Goal: Transaction & Acquisition: Purchase product/service

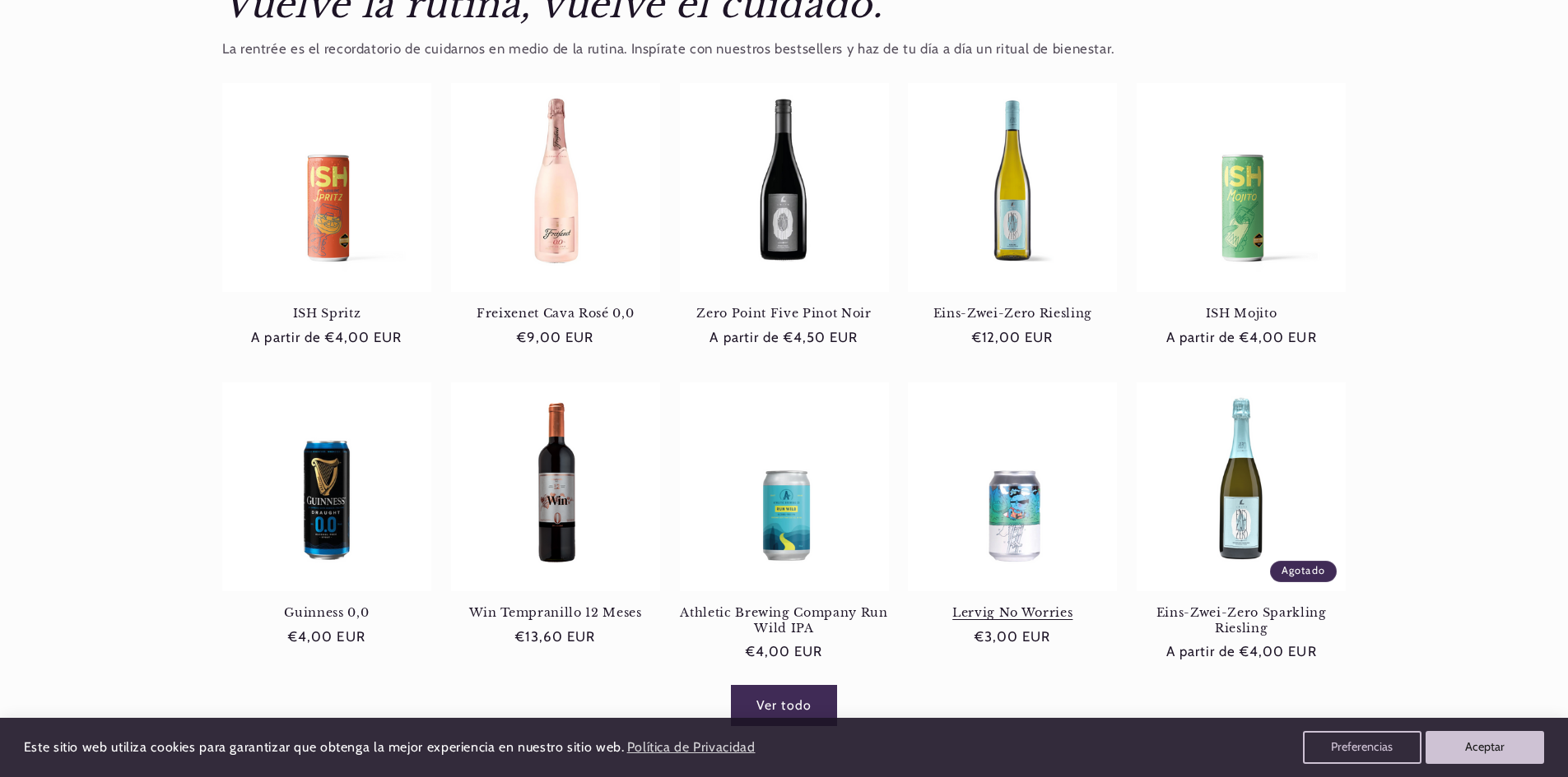
scroll to position [658, 0]
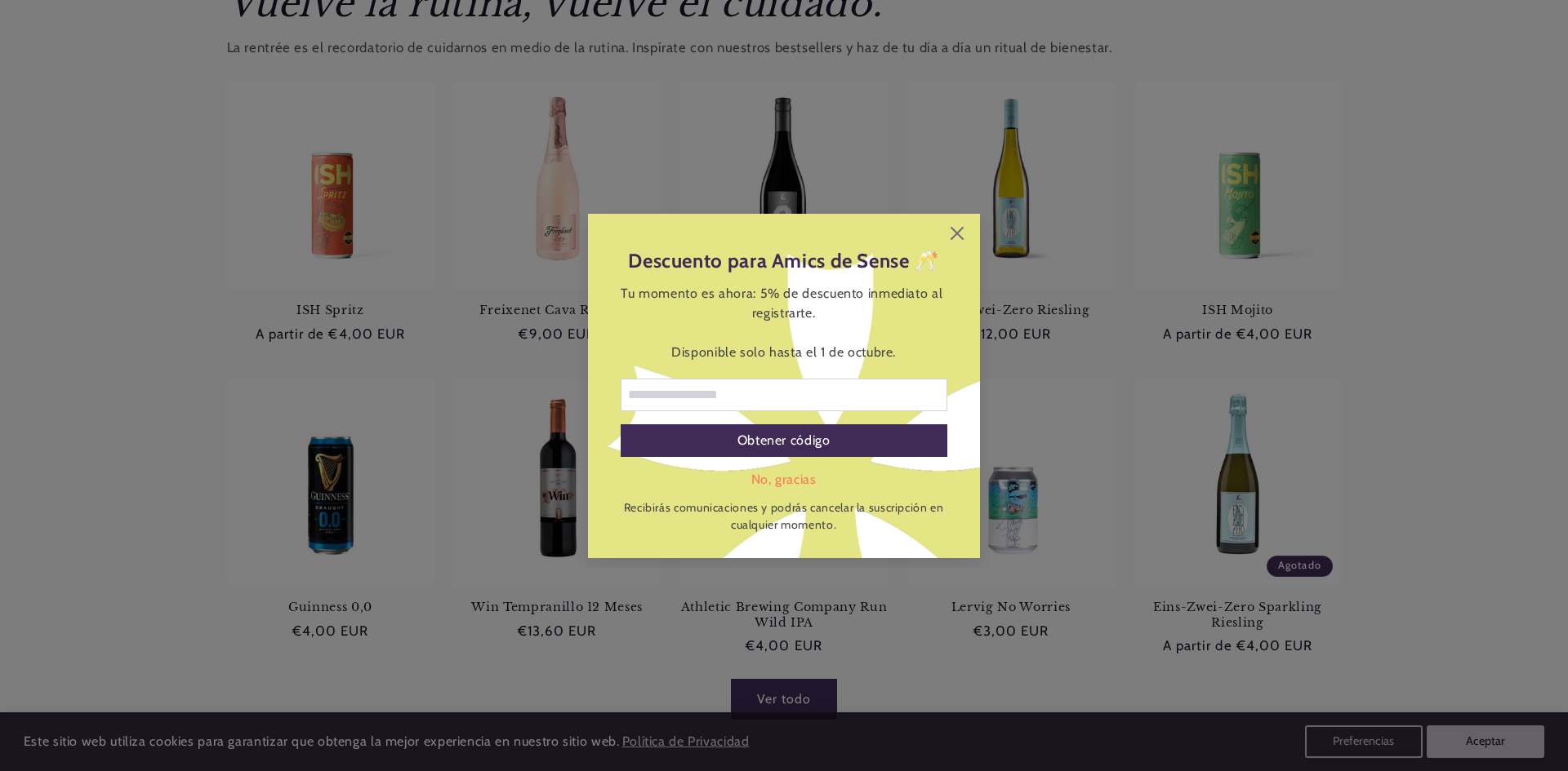
click at [968, 234] on div "Descuento para Amics de Sense 🥂 Tu momento es ahora: 5% de descuento inmediato …" at bounding box center [784, 386] width 392 height 344
click at [953, 234] on icon at bounding box center [957, 233] width 13 height 13
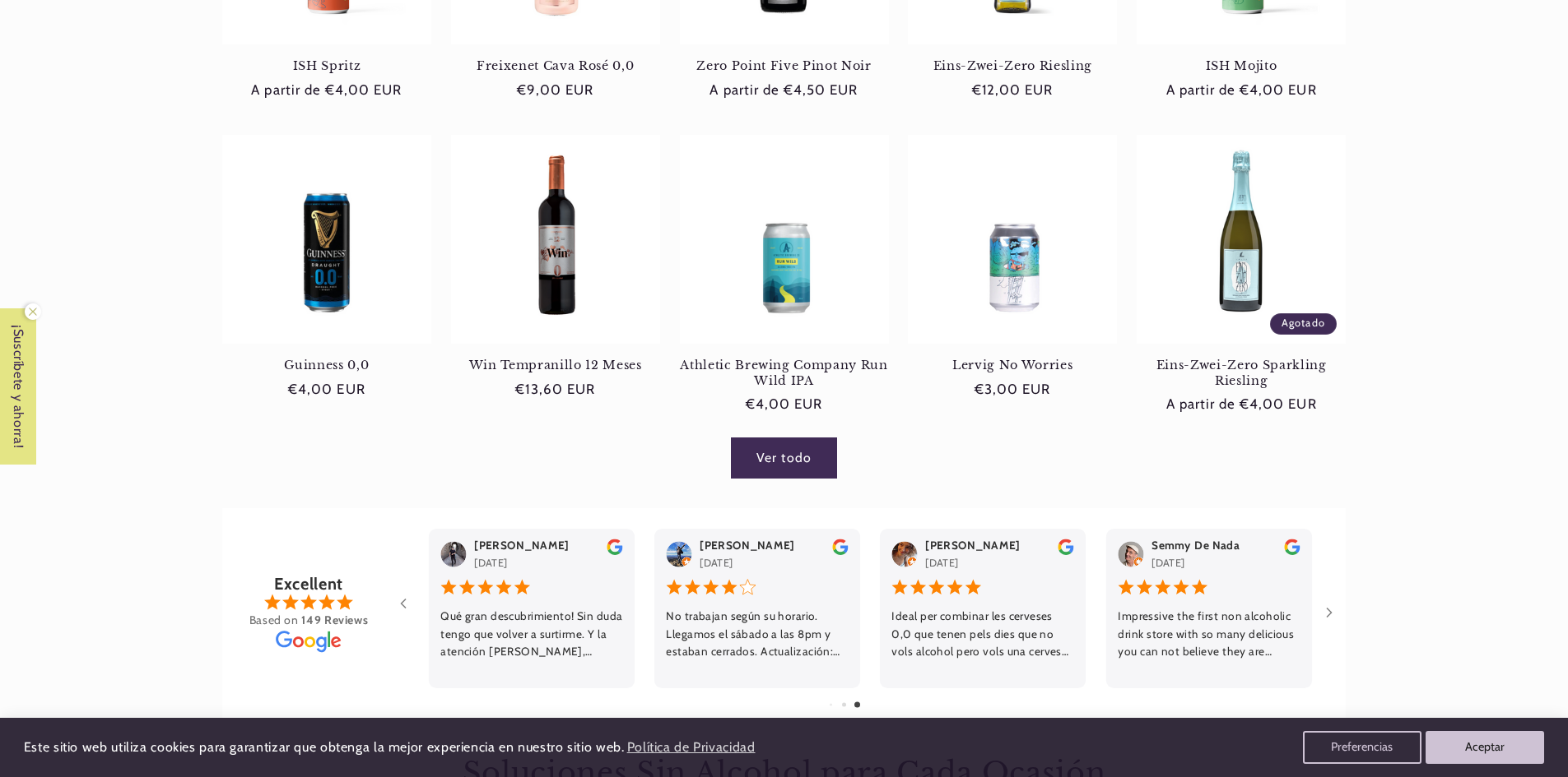
scroll to position [0, 0]
click at [550, 358] on link "Win Tempranillo 12 Meses" at bounding box center [555, 366] width 209 height 15
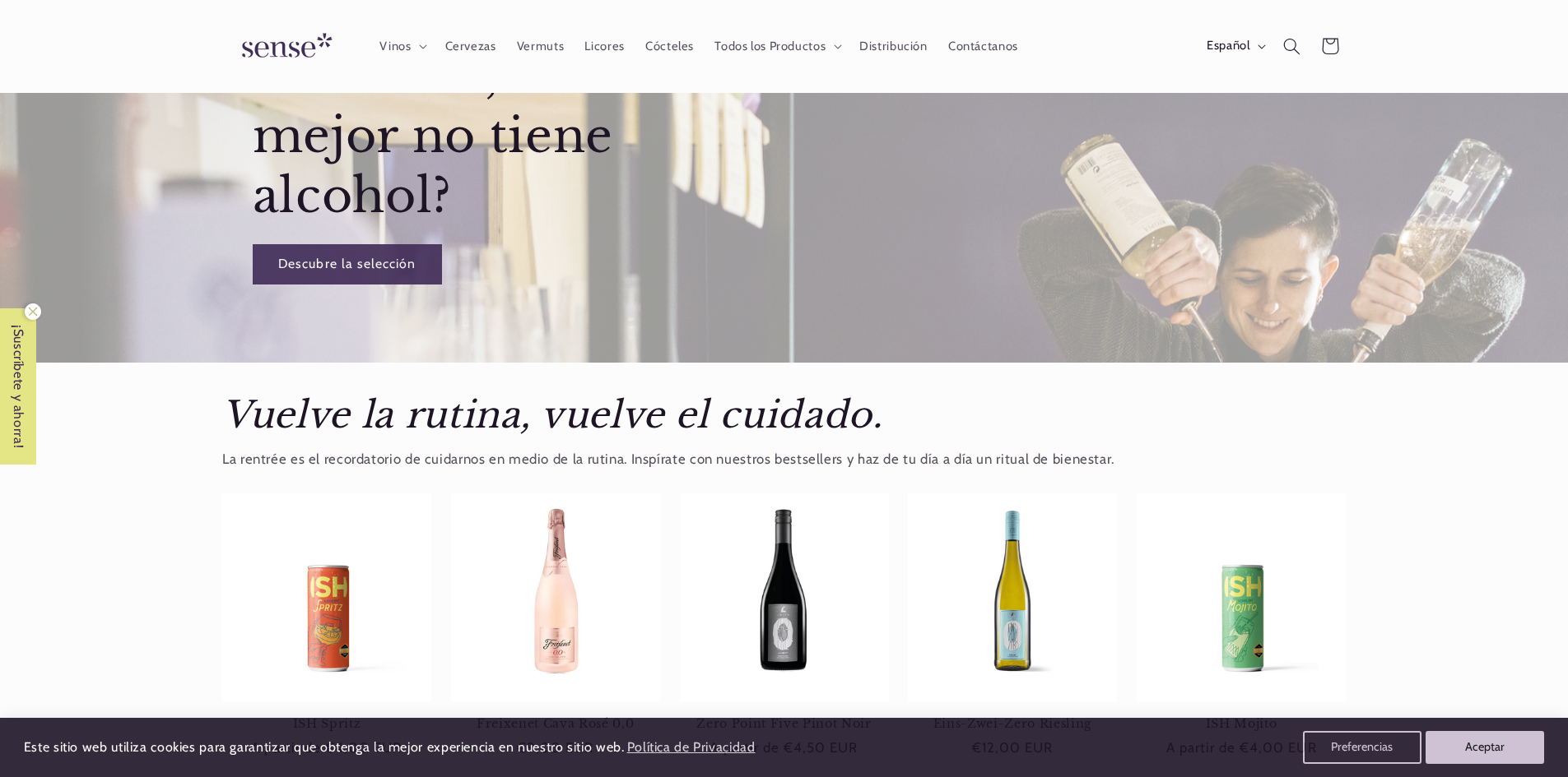
scroll to position [164, 0]
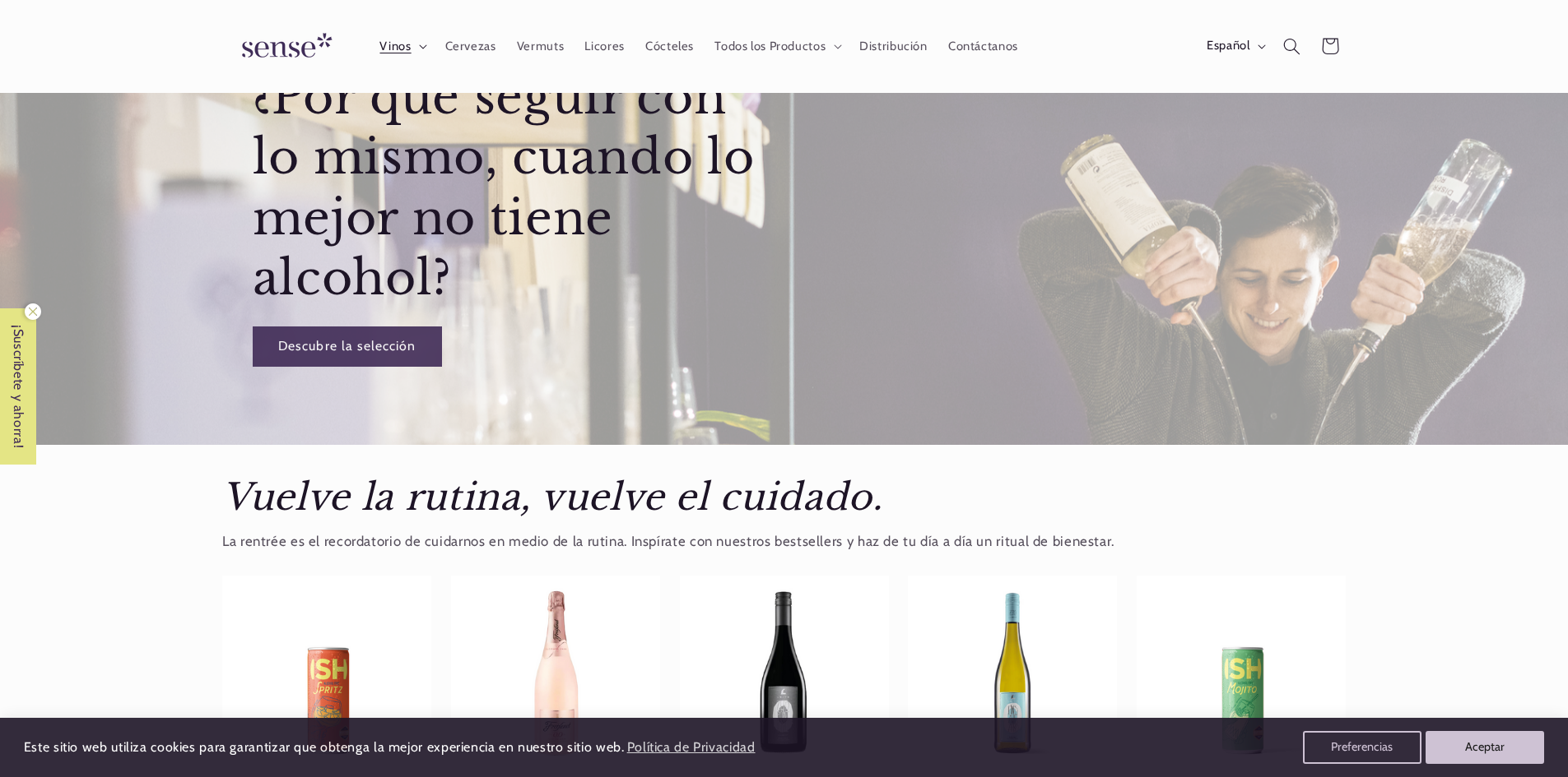
click at [419, 45] on icon at bounding box center [423, 46] width 8 height 5
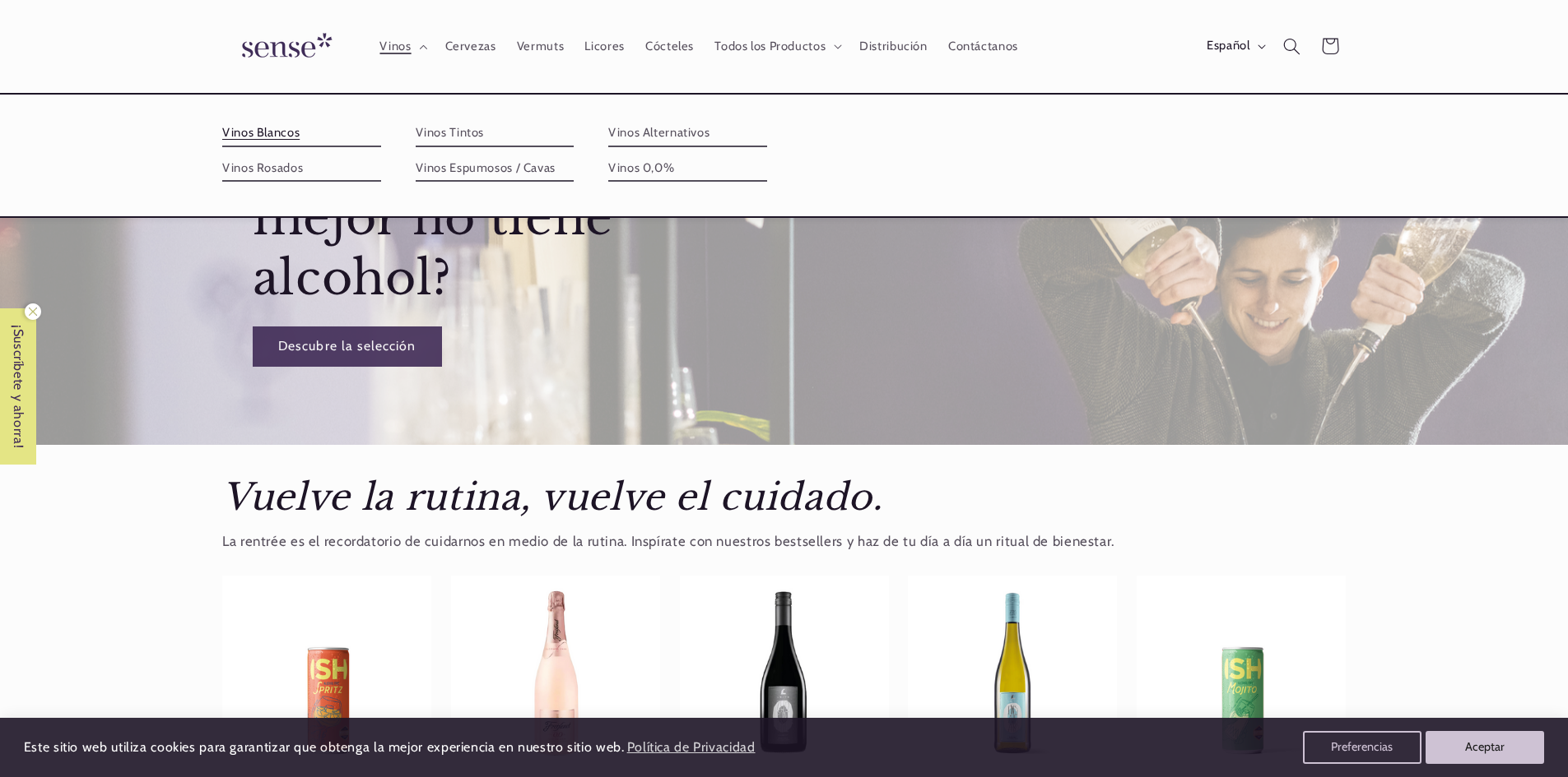
scroll to position [0, 0]
click at [295, 133] on link "Vinos Blancos" at bounding box center [301, 133] width 158 height 26
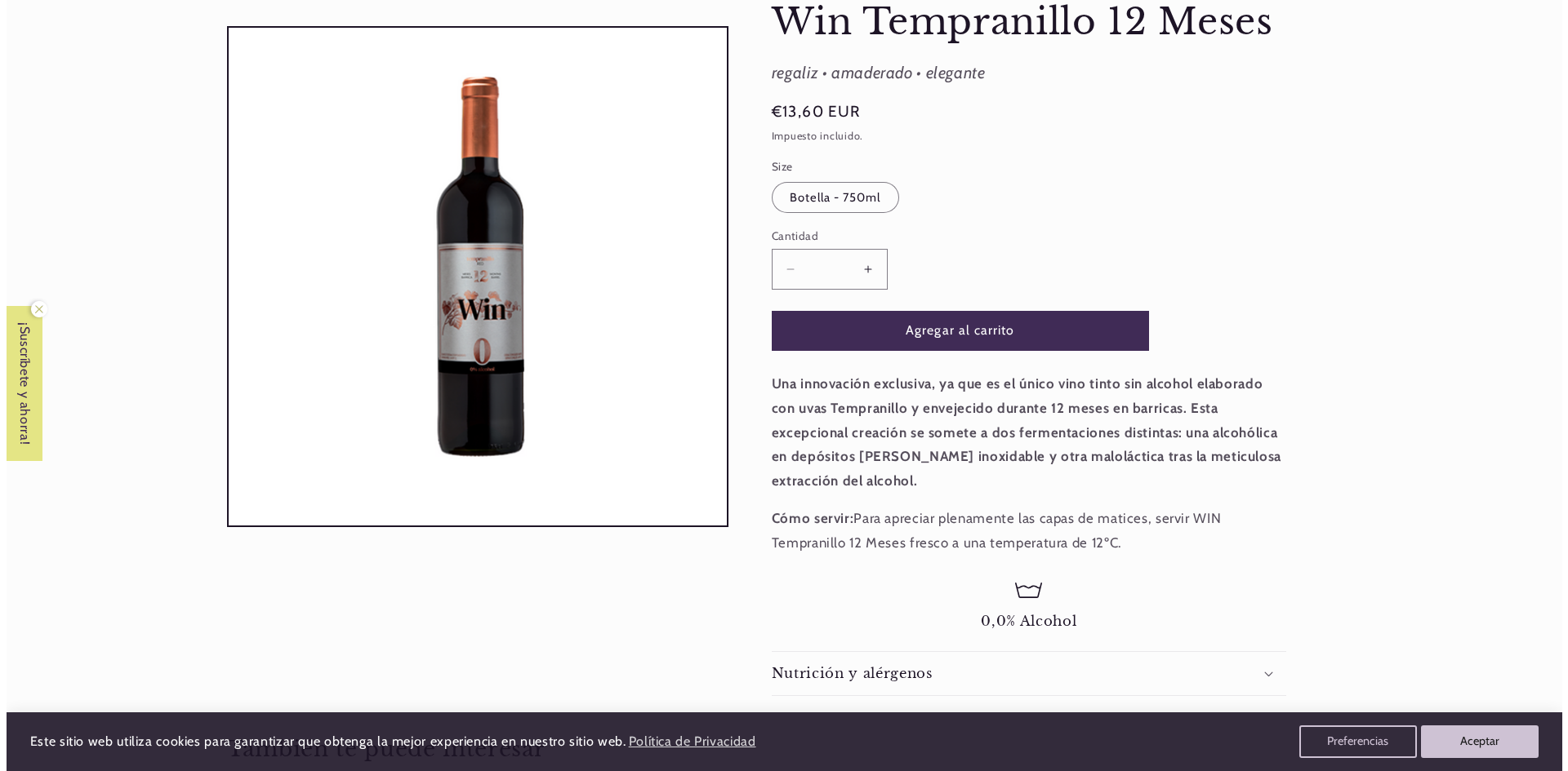
scroll to position [245, 0]
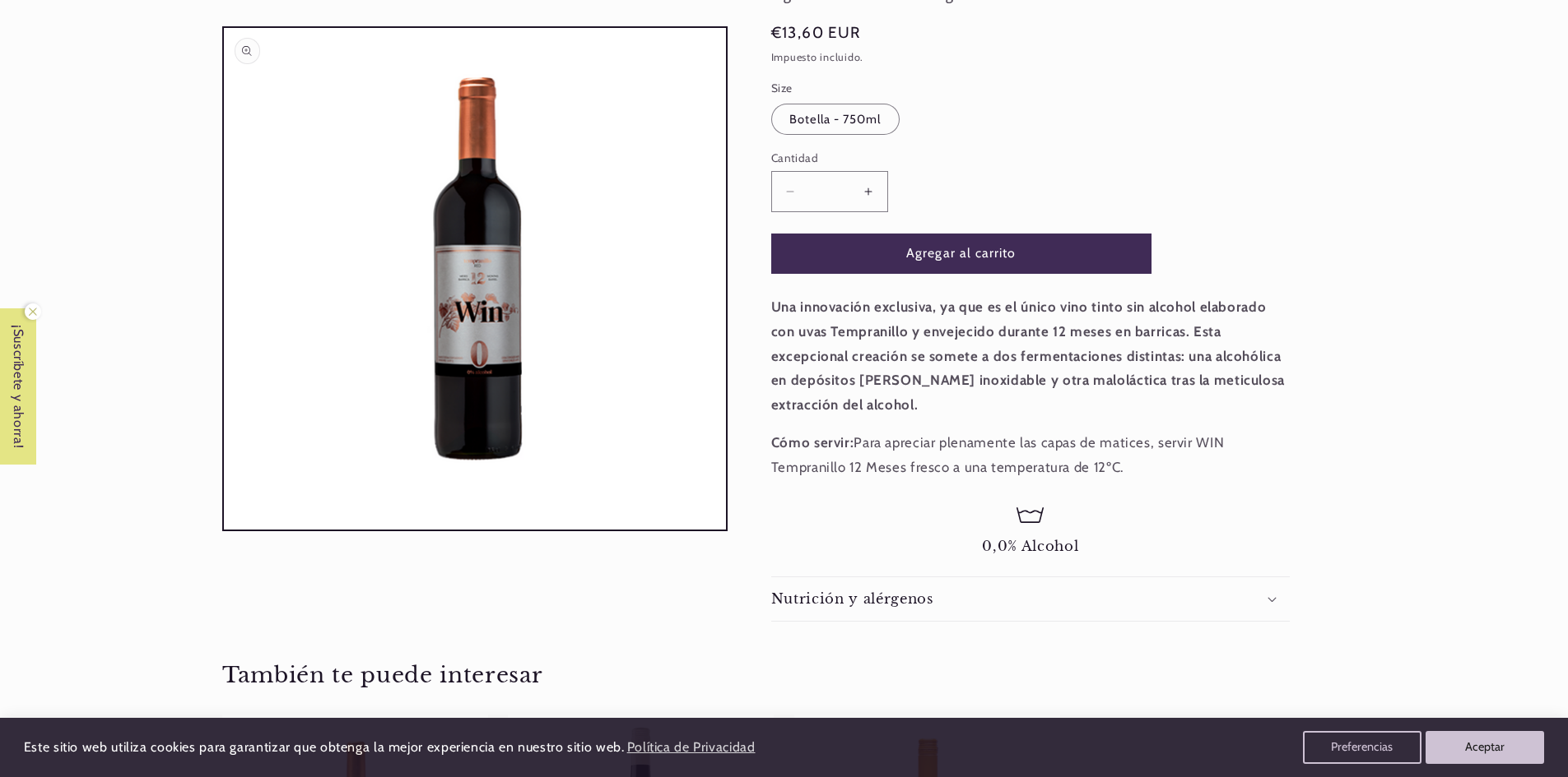
click at [224, 530] on button "Abrir elemento multimedia 1 en una ventana modal" at bounding box center [224, 530] width 0 height 0
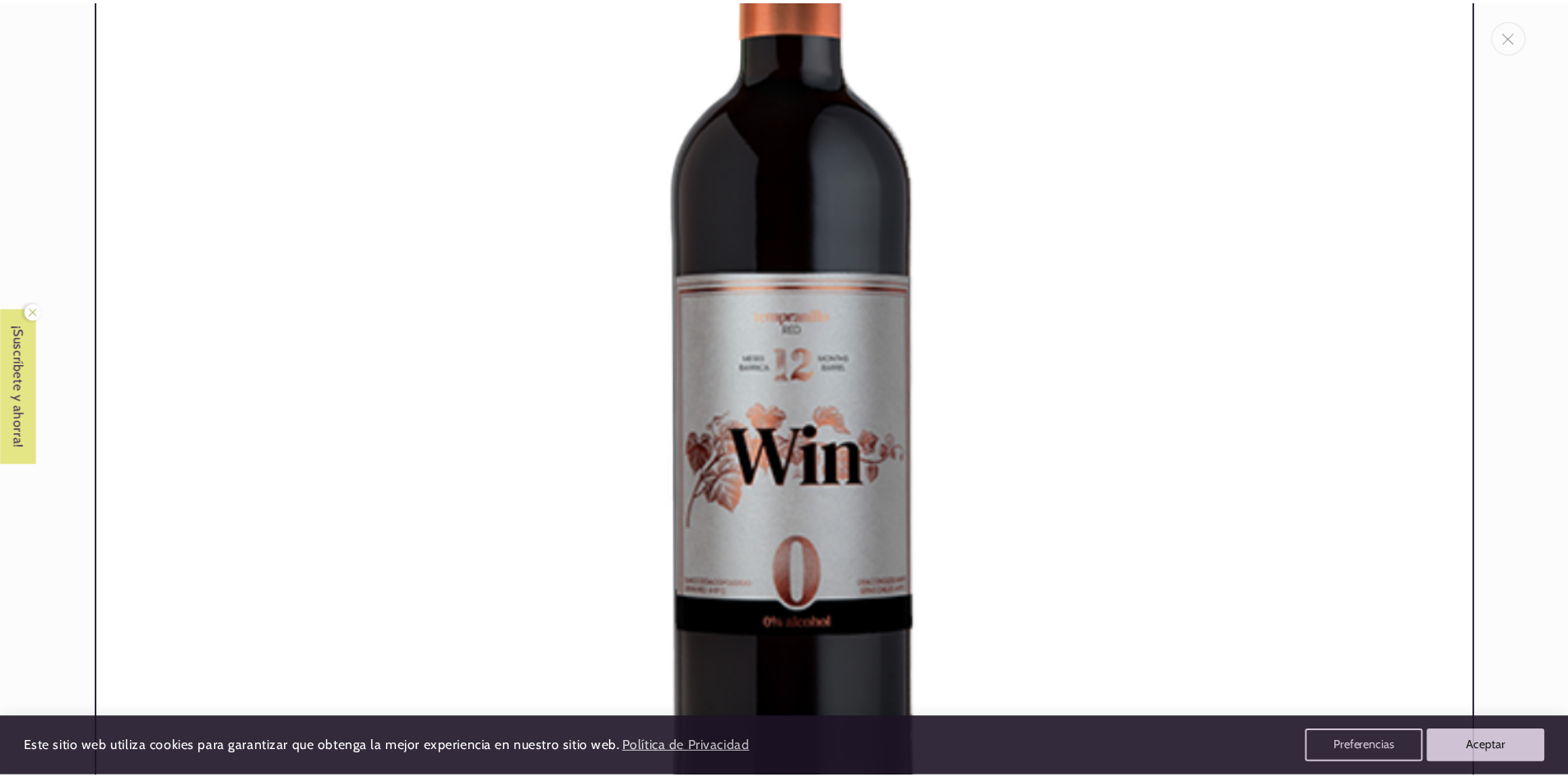
scroll to position [428, 0]
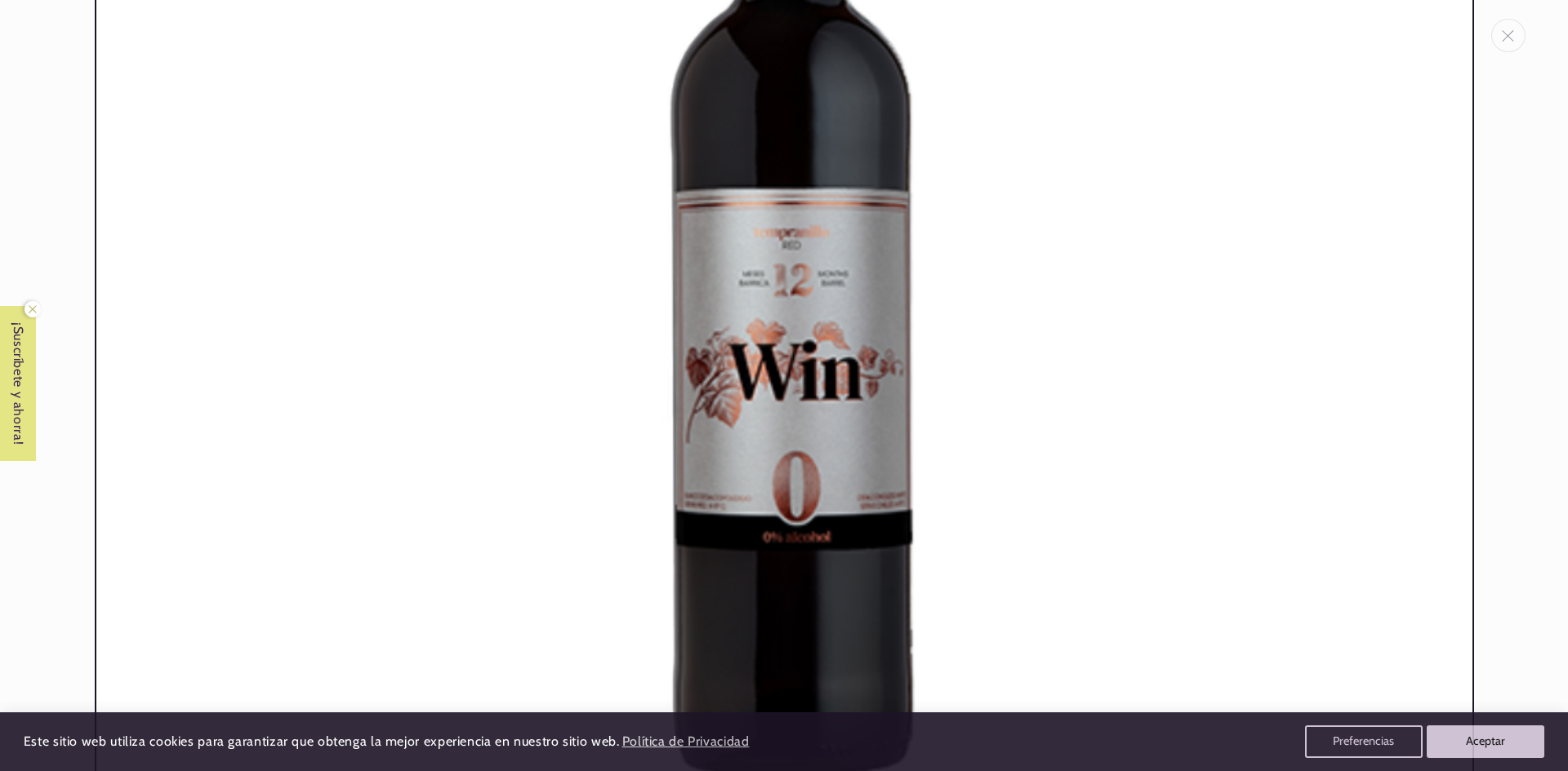
click at [891, 514] on img "Galería multimedia" at bounding box center [784, 281] width 1379 height 1378
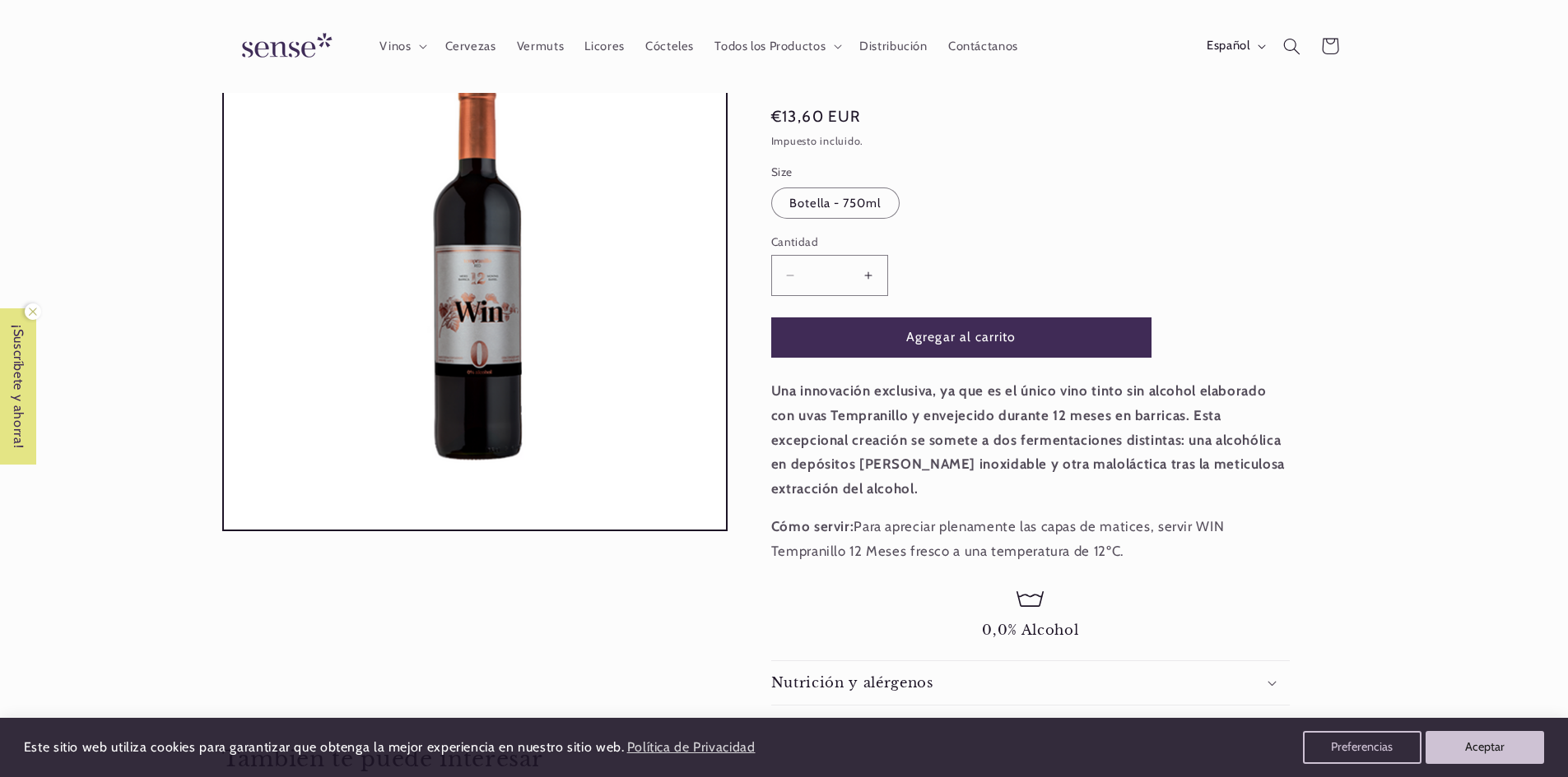
scroll to position [82, 0]
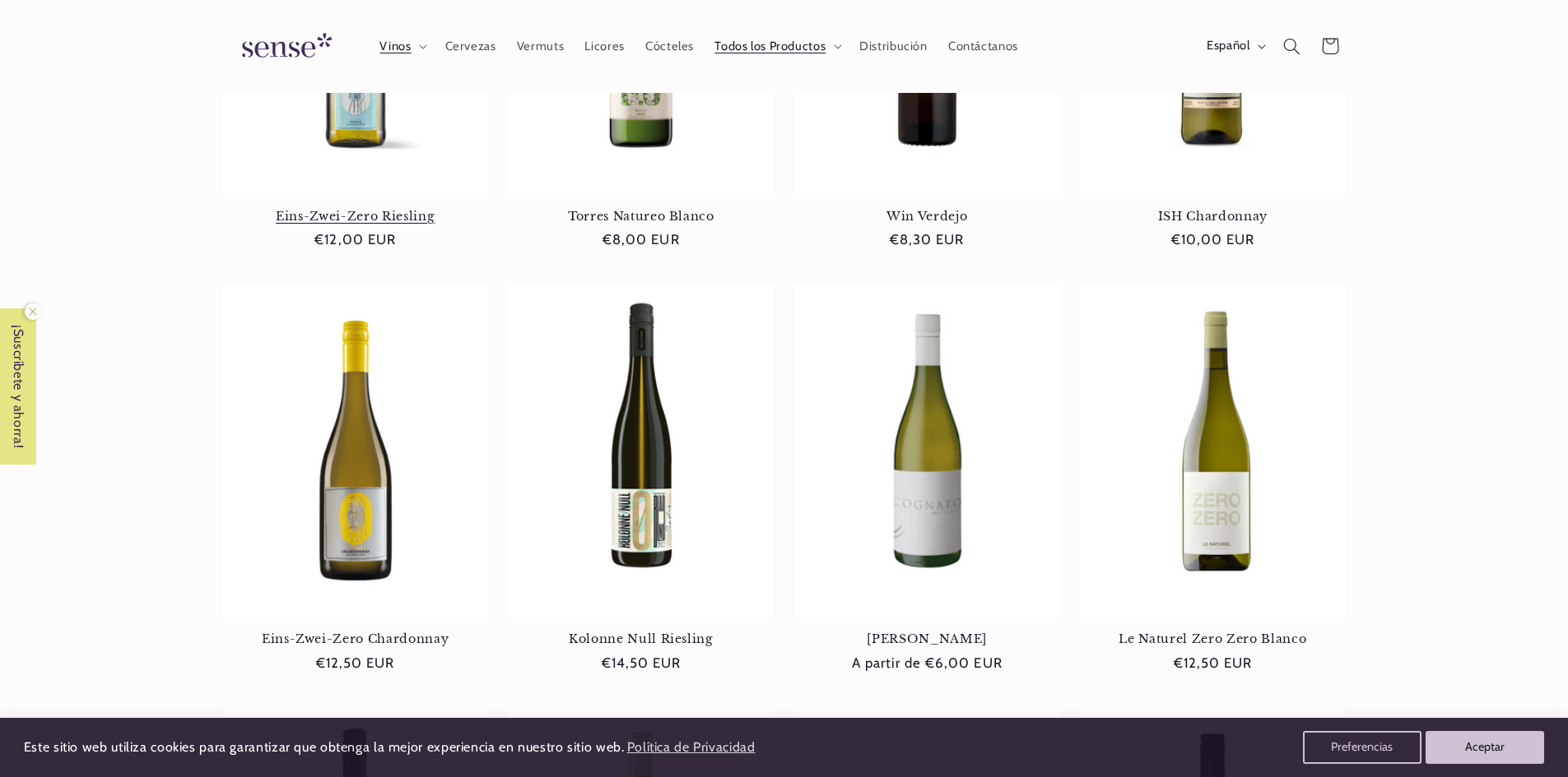
scroll to position [329, 0]
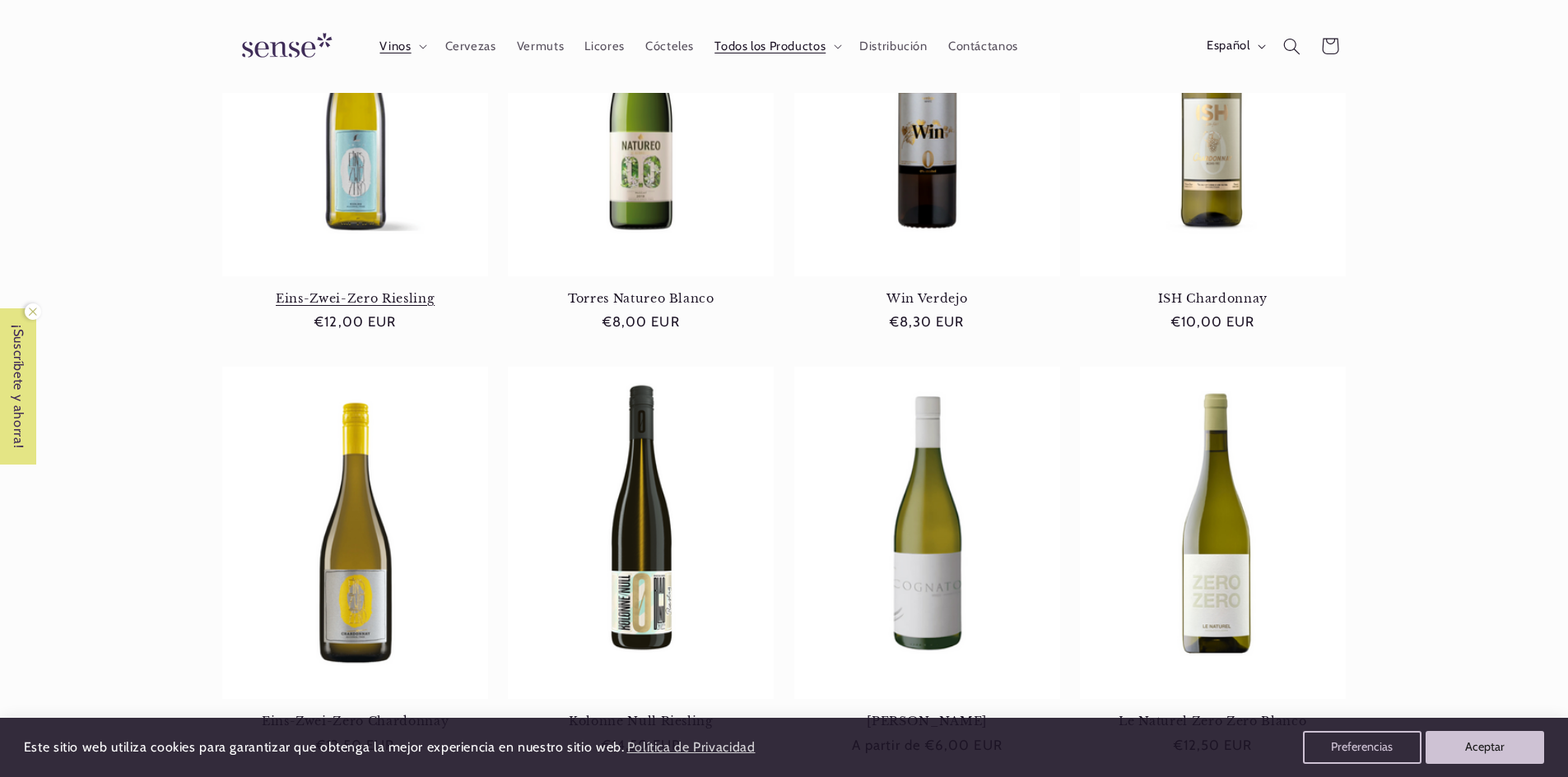
click at [395, 291] on link "Eins-Zwei-Zero Riesling" at bounding box center [354, 299] width 265 height 15
click at [959, 291] on link "Win Verdejo" at bounding box center [927, 299] width 265 height 15
click at [721, 291] on link "Torres Natureo Blanco" at bounding box center [640, 299] width 265 height 15
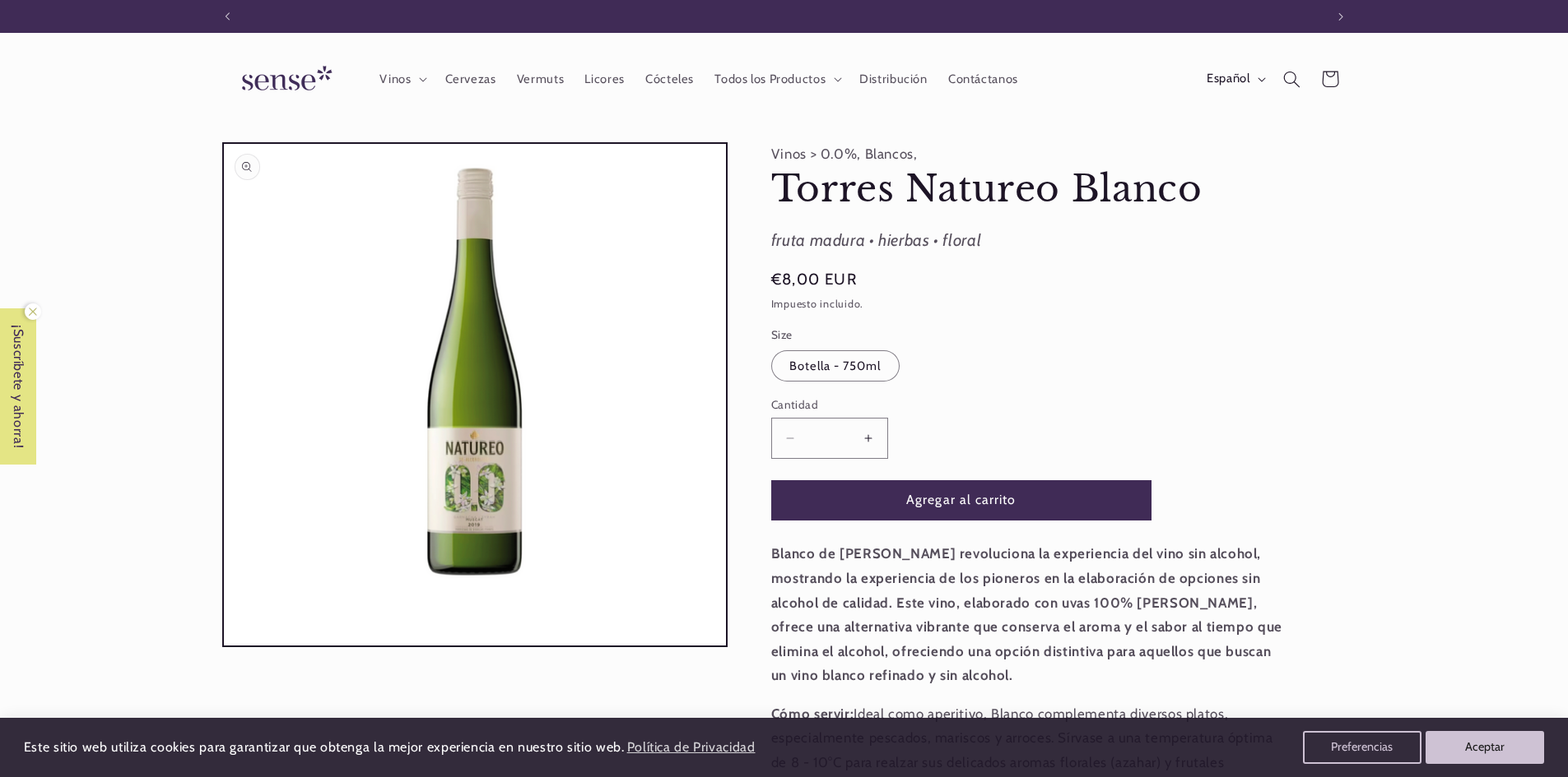
scroll to position [0, 1096]
